Goal: Navigation & Orientation: Find specific page/section

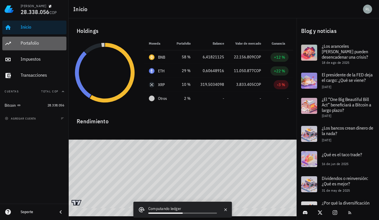
click at [32, 43] on div "Portafolio" at bounding box center [42, 42] width 43 height 5
